Goal: Use online tool/utility: Use online tool/utility

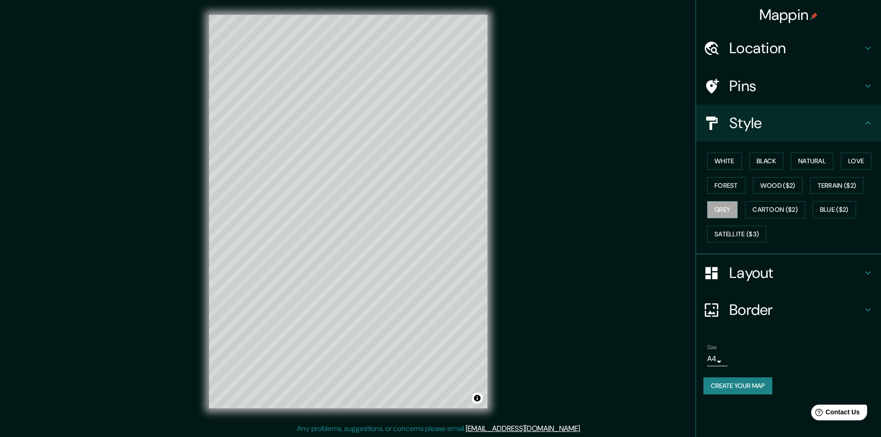
click at [750, 313] on h4 "Border" at bounding box center [795, 310] width 133 height 19
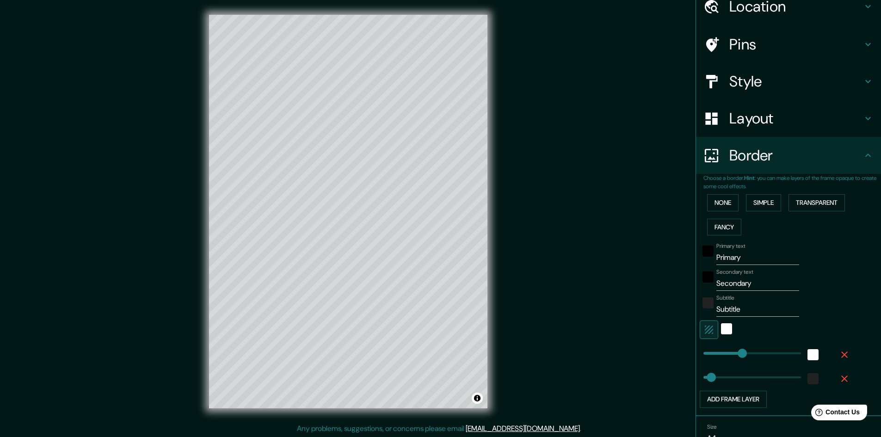
scroll to position [89, 0]
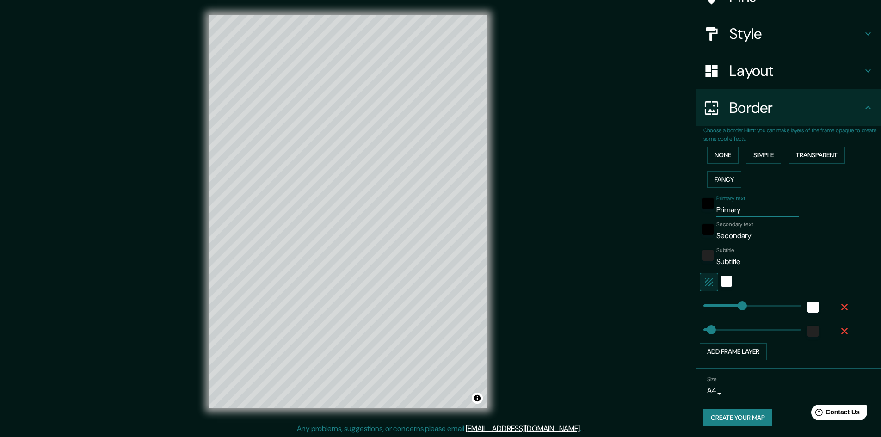
drag, startPoint x: 744, startPoint y: 209, endPoint x: 692, endPoint y: 210, distance: 51.8
click at [696, 210] on div "Choose a border. Hint : you can make layers of the frame opaque to create some …" at bounding box center [788, 247] width 185 height 242
drag, startPoint x: 752, startPoint y: 236, endPoint x: 699, endPoint y: 233, distance: 53.3
click at [700, 233] on div "Secondary text Secondary" at bounding box center [776, 232] width 152 height 22
type input "t"
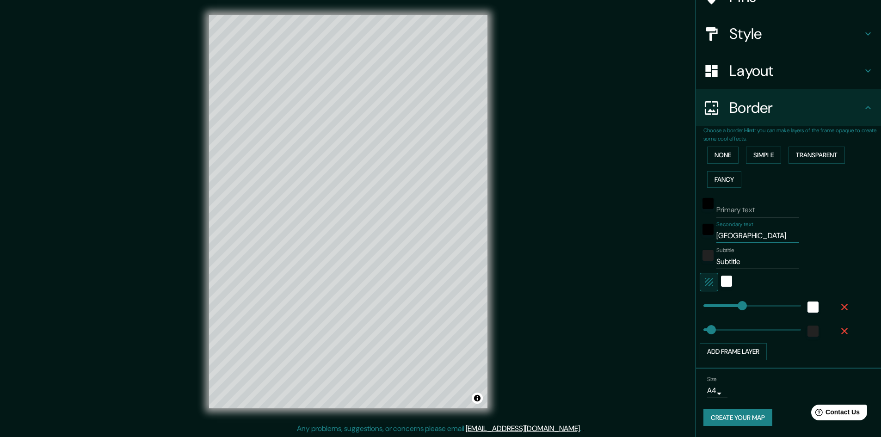
type input "[GEOGRAPHIC_DATA]"
drag, startPoint x: 745, startPoint y: 257, endPoint x: 700, endPoint y: 260, distance: 44.6
click at [700, 260] on div "Subtitle Subtitle" at bounding box center [776, 258] width 152 height 22
click at [716, 419] on button "Create your map" at bounding box center [737, 417] width 69 height 17
